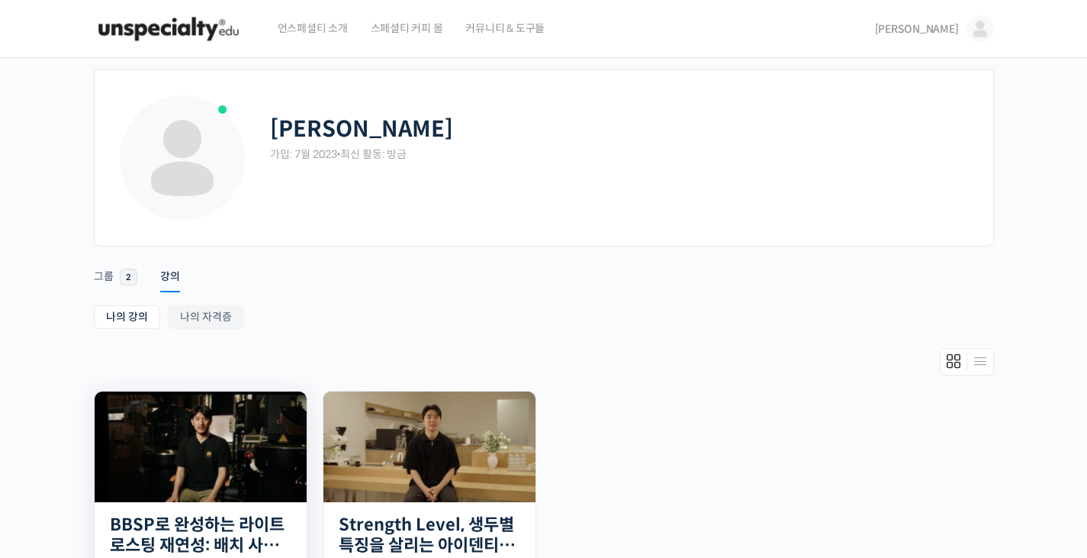
click at [246, 445] on img at bounding box center [201, 446] width 212 height 111
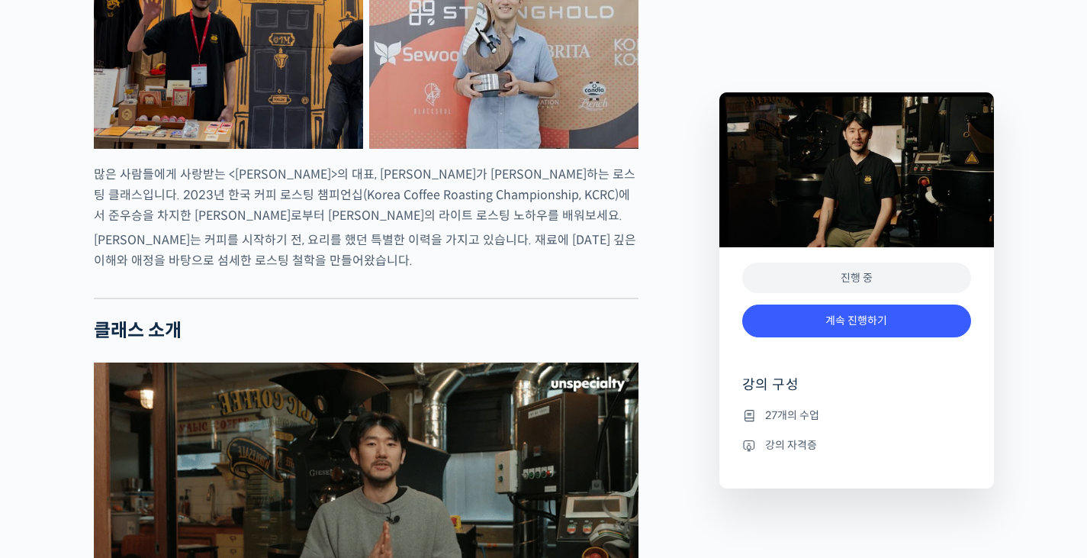
scroll to position [831, 0]
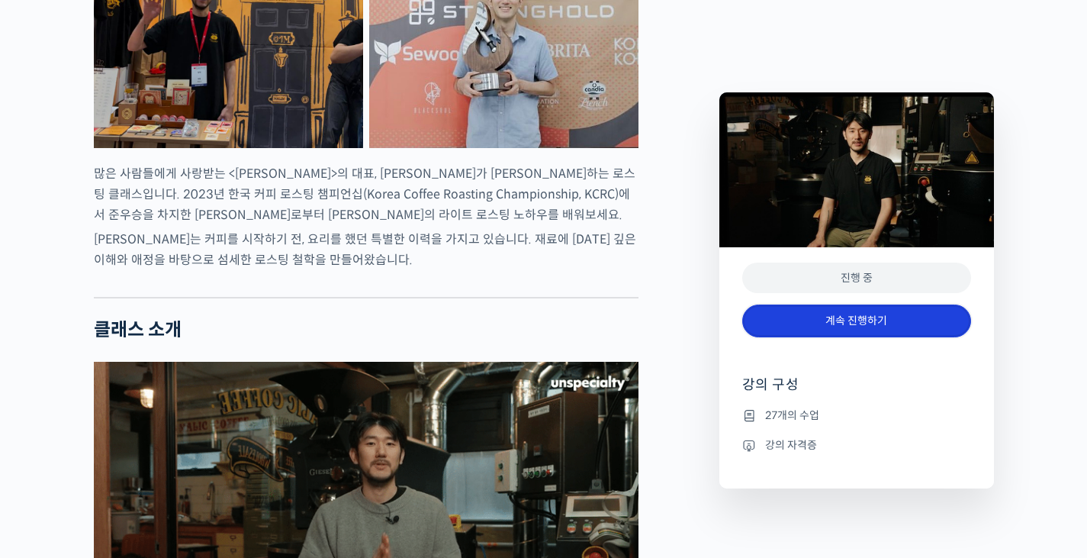
click at [906, 327] on link "계속 진행하기" at bounding box center [856, 320] width 229 height 33
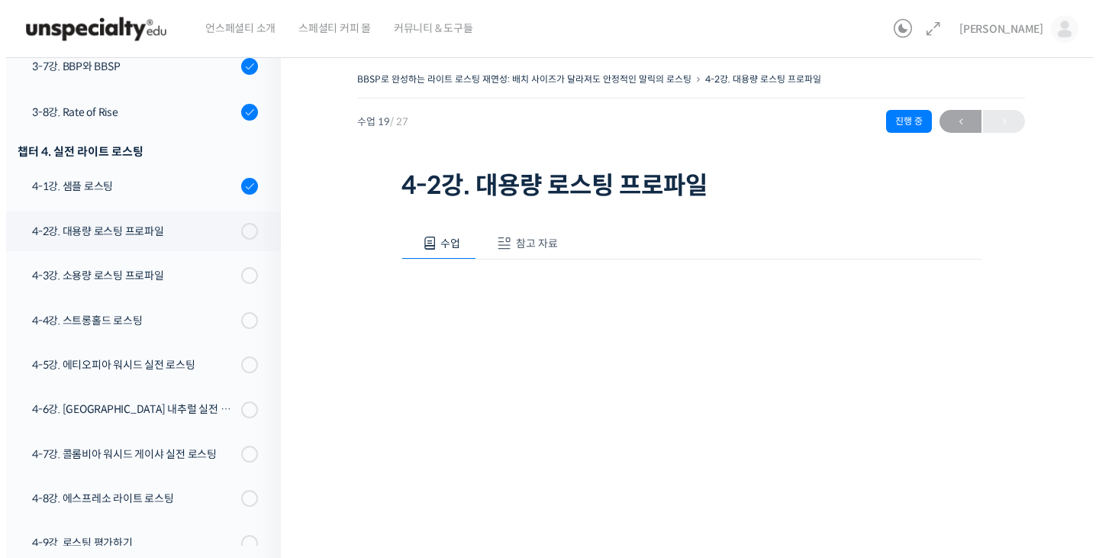
scroll to position [1104, 0]
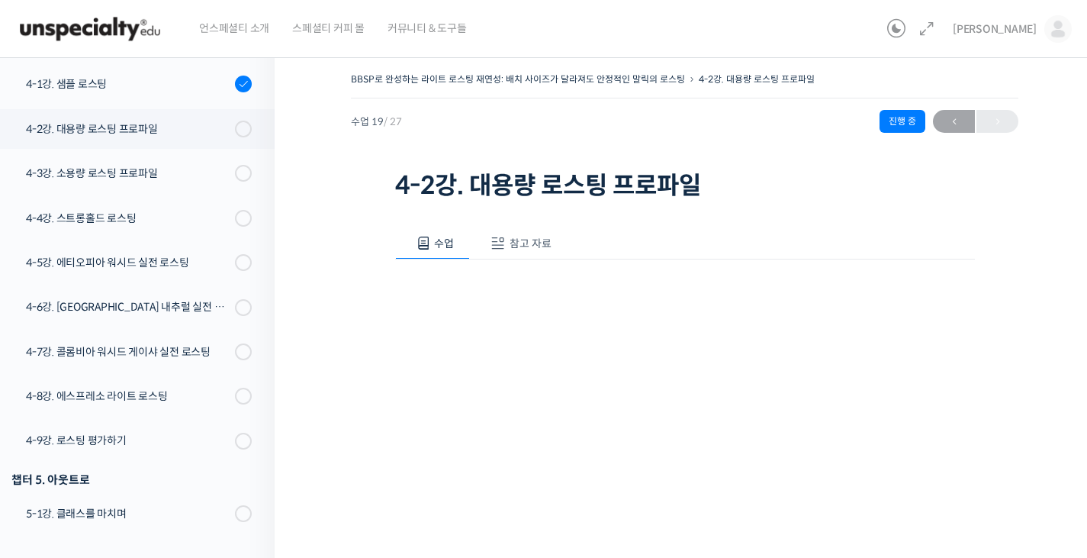
click at [517, 246] on span "참고 자료" at bounding box center [531, 244] width 42 height 14
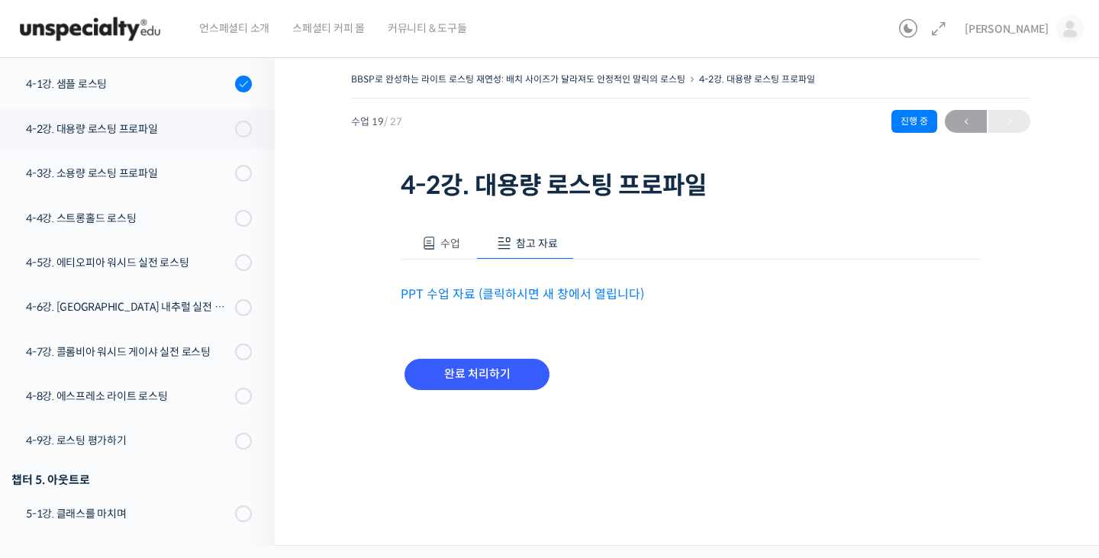
click at [527, 295] on link "PPT 수업 자료 (클릭하시면 새 창에서 열립니다)" at bounding box center [522, 294] width 243 height 16
